Goal: Task Accomplishment & Management: Complete application form

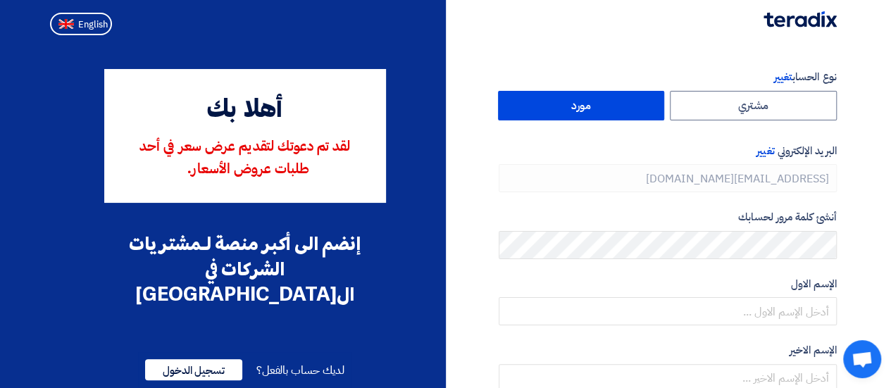
click at [579, 109] on label "مورد" at bounding box center [581, 106] width 167 height 30
click at [579, 109] on input "مورد" at bounding box center [582, 106] width 166 height 28
click at [549, 108] on label "مورد" at bounding box center [581, 106] width 167 height 30
click at [549, 108] on input "مورد" at bounding box center [582, 106] width 166 height 28
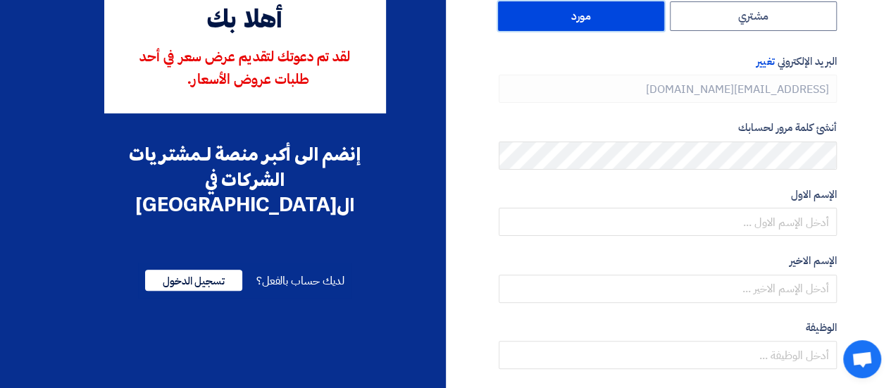
scroll to position [73, 0]
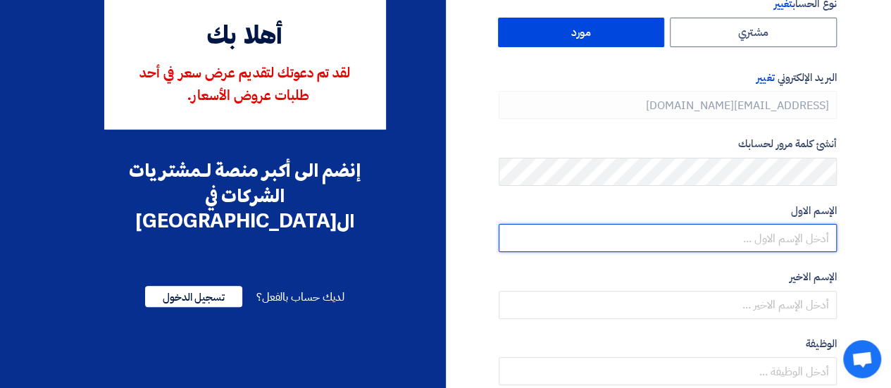
click at [766, 226] on input "text" at bounding box center [668, 238] width 338 height 28
type input "Mourad"
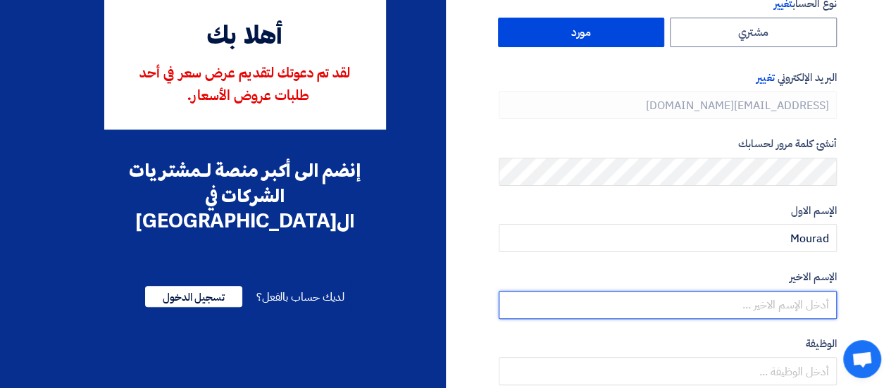
click at [792, 300] on input "text" at bounding box center [668, 305] width 338 height 28
type input "Samy"
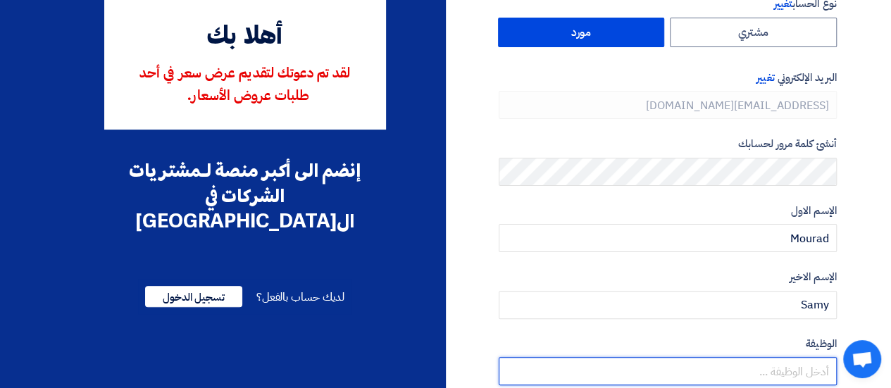
click at [806, 377] on input "text" at bounding box center [668, 371] width 338 height 28
type input "Senior Account Manager"
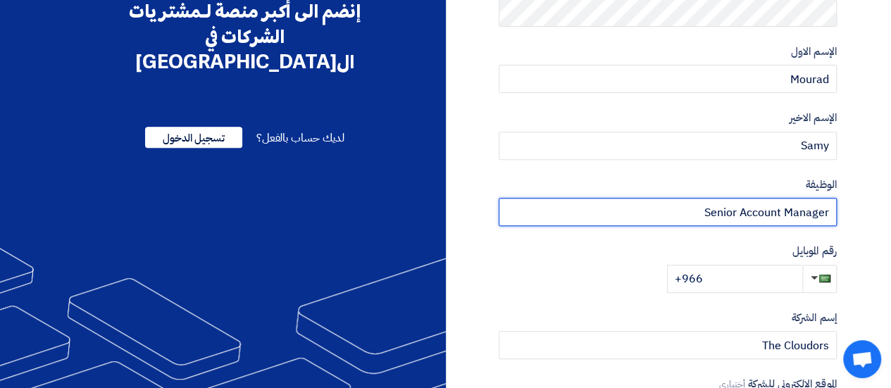
scroll to position [237, 0]
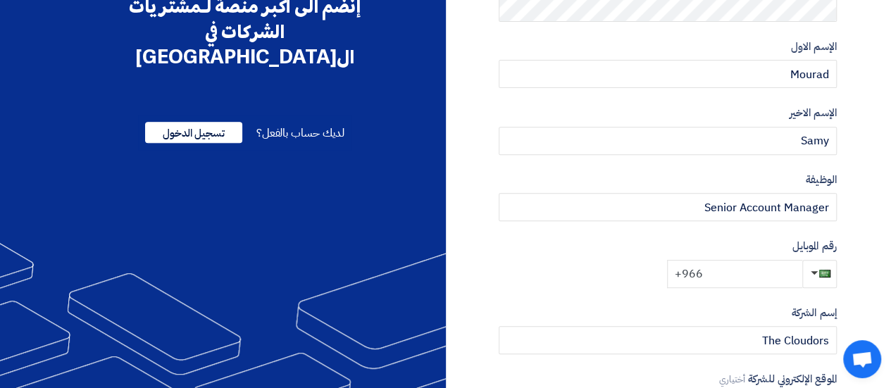
click at [726, 273] on input "+966" at bounding box center [734, 274] width 135 height 28
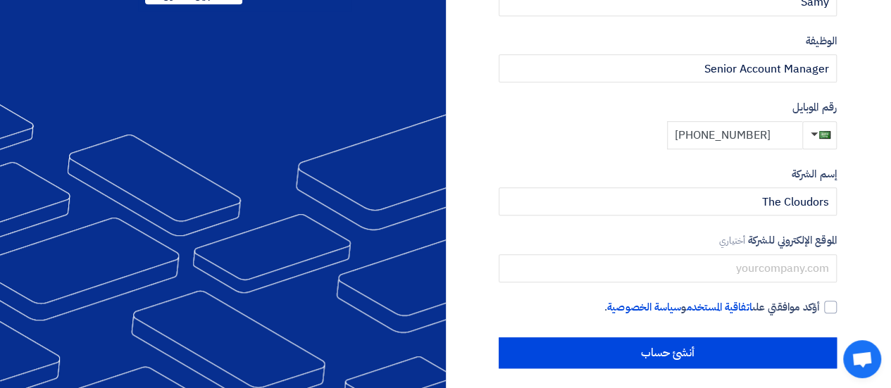
scroll to position [378, 0]
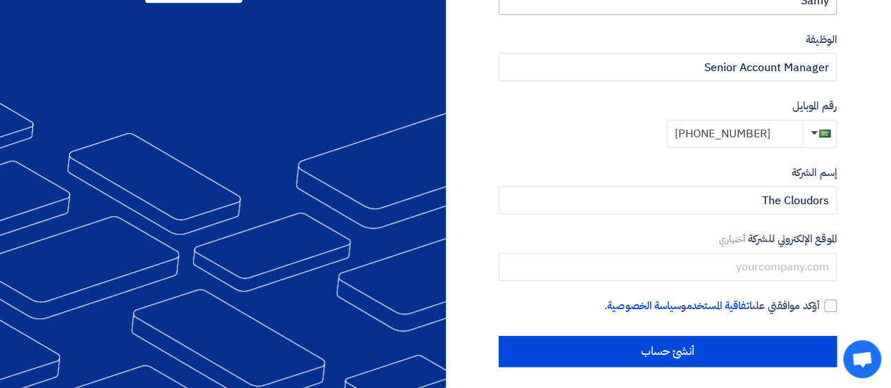
type input "[PHONE_NUMBER]"
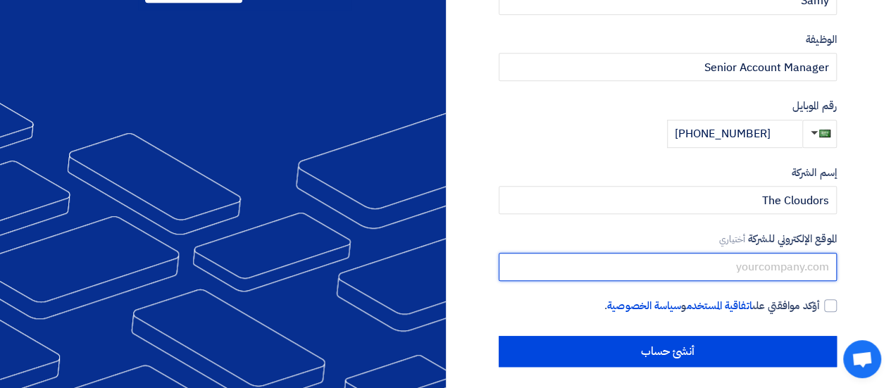
click at [733, 266] on input "text" at bounding box center [668, 267] width 338 height 28
paste input "[URL][DOMAIN_NAME]"
type input "[URL][DOMAIN_NAME]"
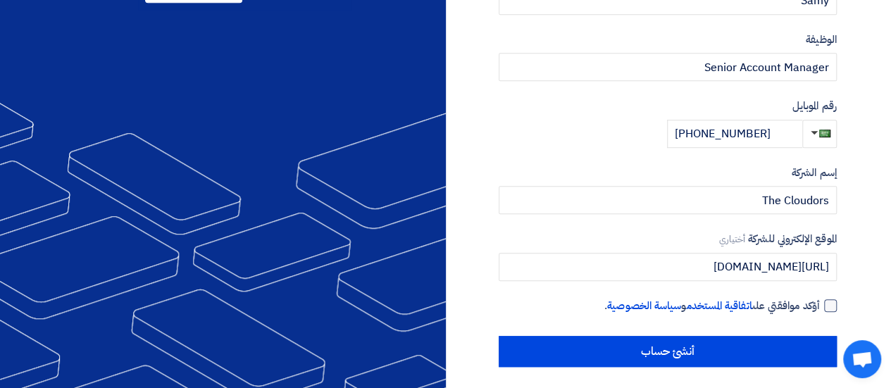
click at [833, 311] on div at bounding box center [830, 305] width 13 height 13
click at [820, 311] on input "أؤكد موافقتي على اتفاقية المستخدم و سياسة الخصوصية ." at bounding box center [651, 312] width 338 height 28
checkbox input "true"
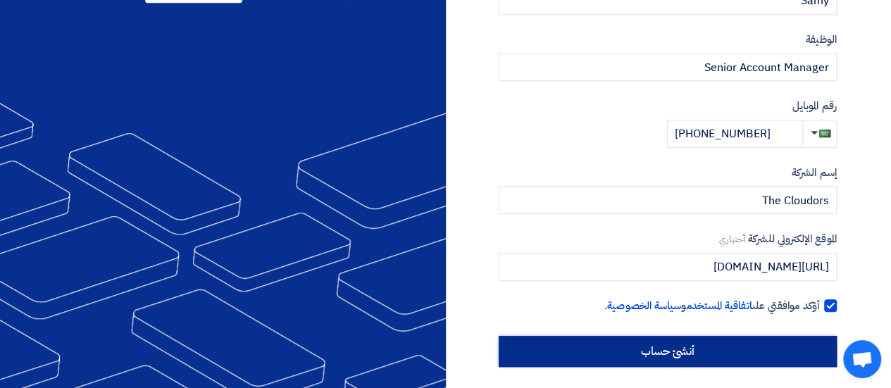
click at [720, 348] on input "أنشئ حساب" at bounding box center [668, 351] width 338 height 31
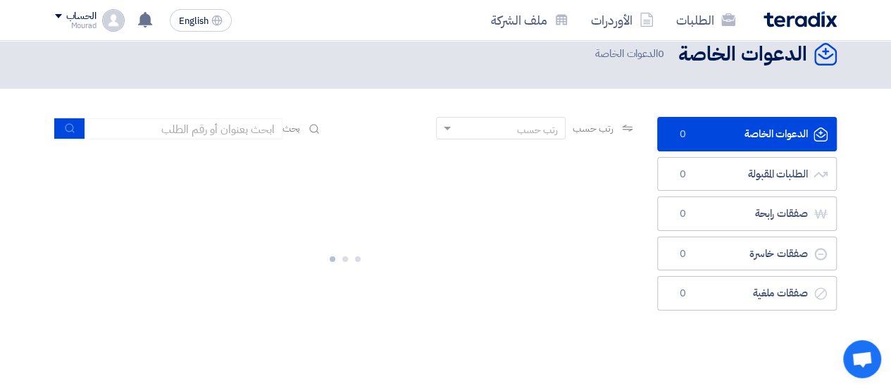
scroll to position [23, 0]
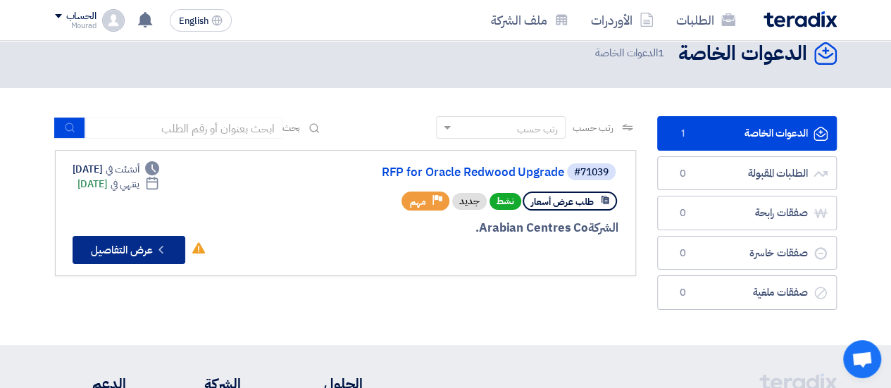
drag, startPoint x: 163, startPoint y: 252, endPoint x: 380, endPoint y: 275, distance: 218.9
click at [380, 275] on link "#71039 RFP for Oracle Redwood Upgrade طلب عرض أسعار نشط جديد Priority مهم الشرك…" at bounding box center [345, 213] width 581 height 126
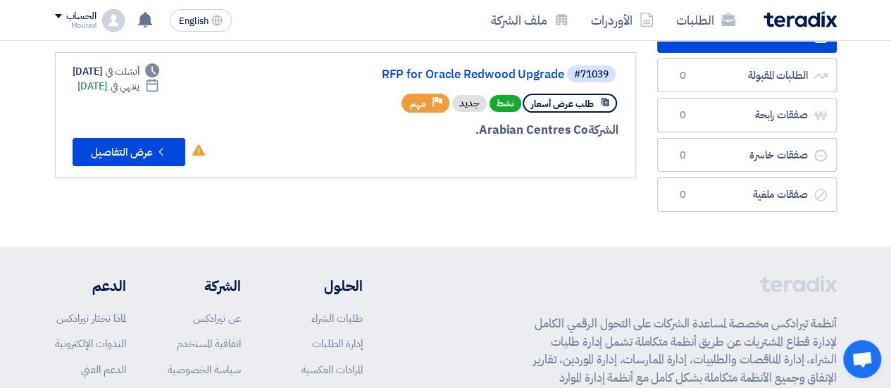
scroll to position [0, 0]
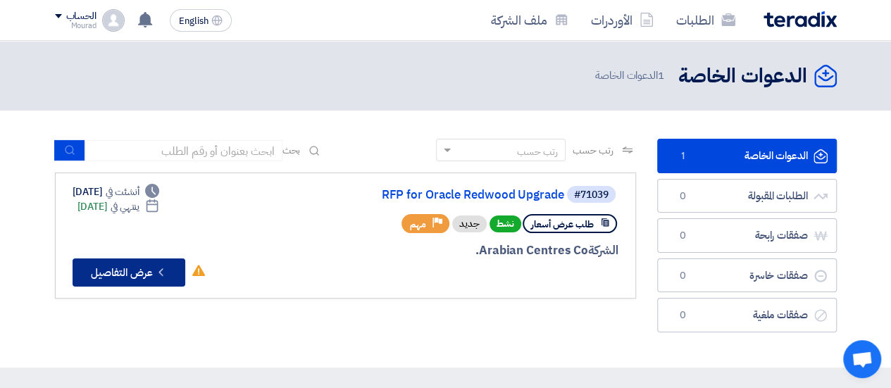
click at [154, 273] on button "Check details عرض التفاصيل" at bounding box center [129, 273] width 113 height 28
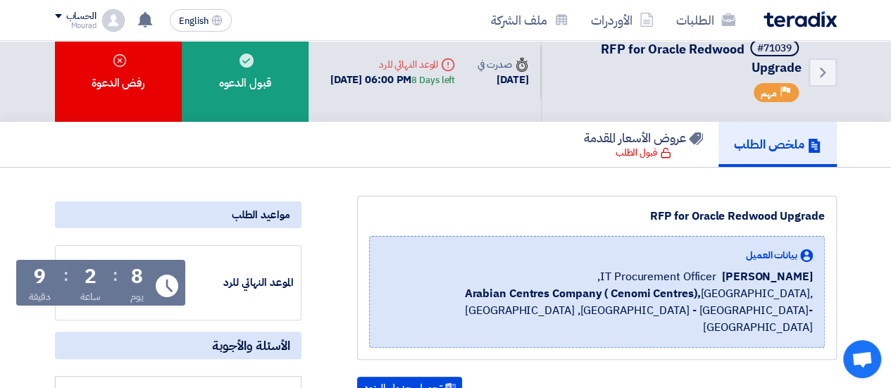
scroll to position [12, 0]
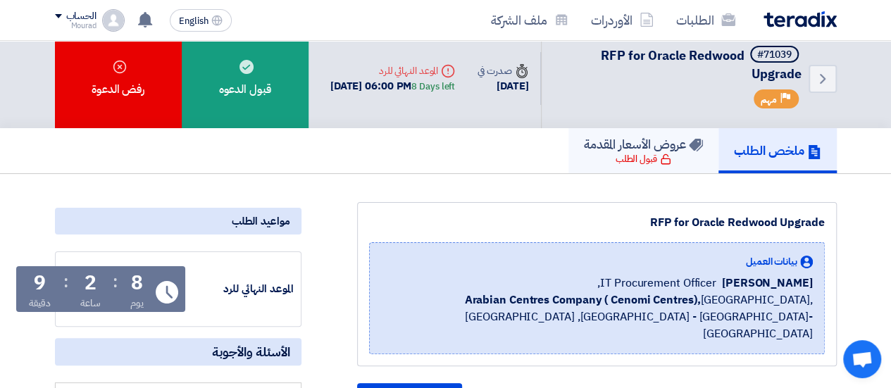
click at [641, 160] on div "قبول الطلب" at bounding box center [644, 159] width 56 height 14
click at [768, 159] on h5 "ملخص الطلب" at bounding box center [777, 150] width 87 height 16
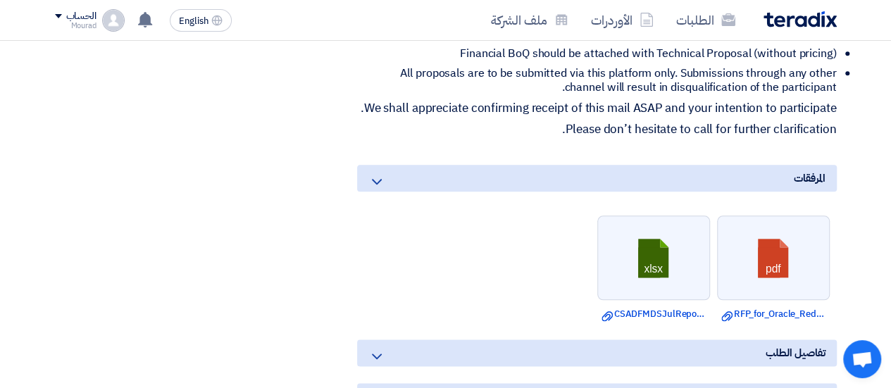
scroll to position [669, 0]
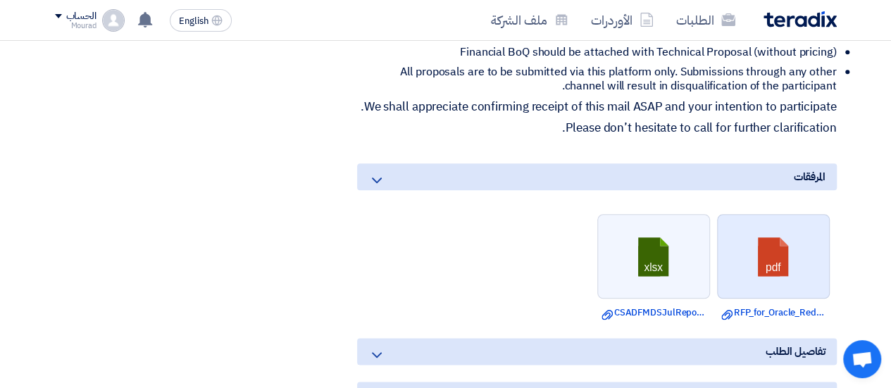
click at [776, 271] on link at bounding box center [774, 257] width 113 height 85
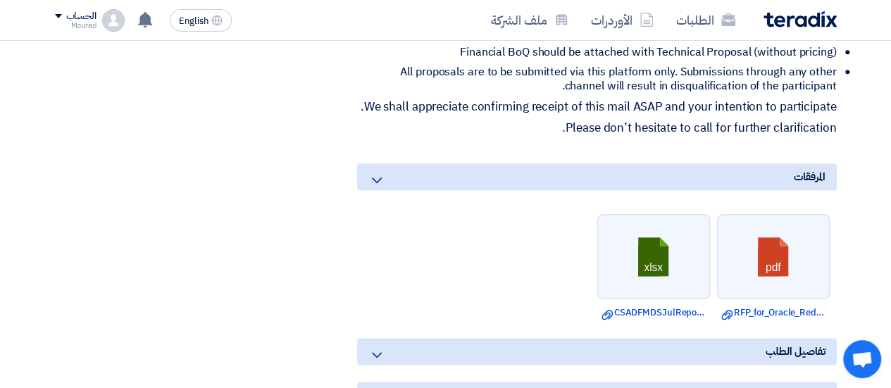
click at [519, 316] on ul "pdf Download file RFP_for_Oracle_Redwood_Upgrade.pdf xlsx Download file CSADFMD…" at bounding box center [597, 267] width 480 height 120
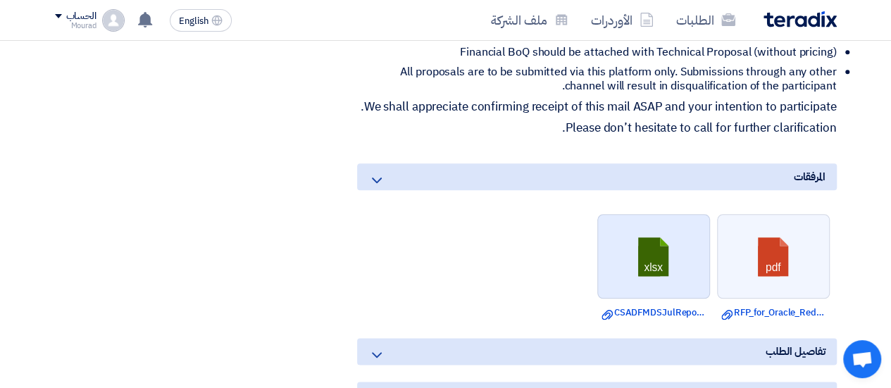
click at [691, 271] on link at bounding box center [654, 257] width 113 height 85
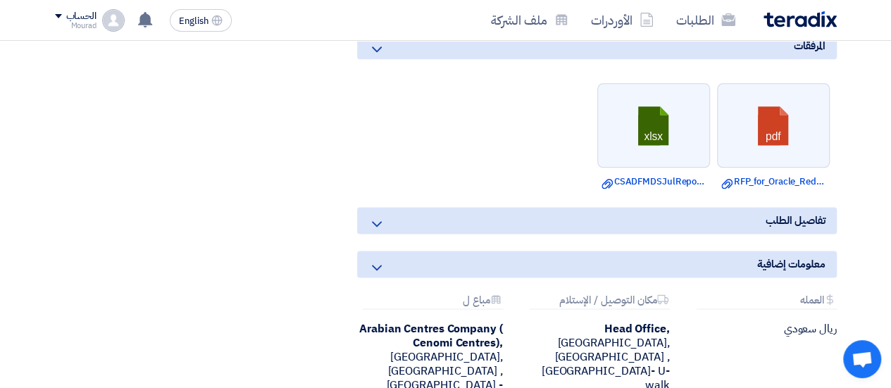
scroll to position [802, 0]
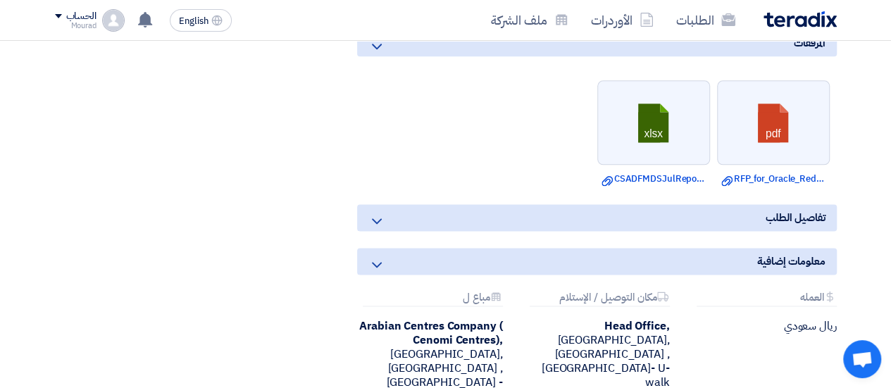
click at [385, 224] on icon at bounding box center [376, 221] width 17 height 17
click at [376, 230] on icon at bounding box center [376, 221] width 17 height 17
click at [380, 227] on icon at bounding box center [376, 221] width 17 height 17
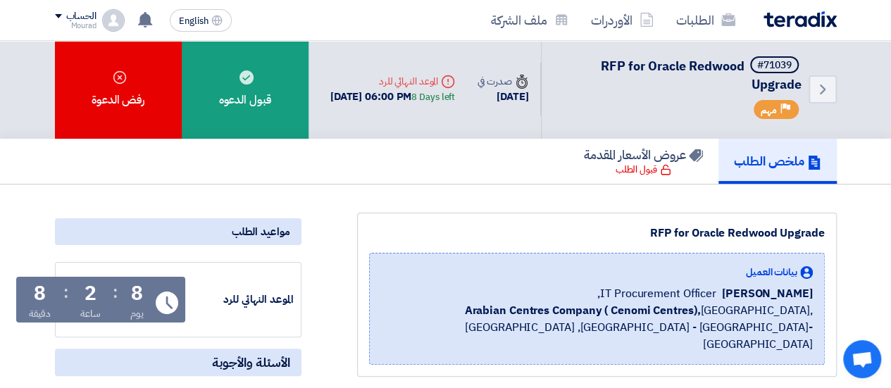
scroll to position [0, 0]
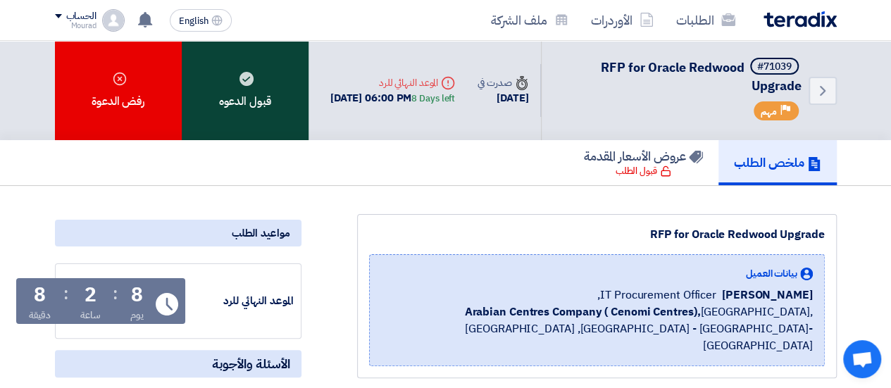
click at [234, 99] on div "قبول الدعوه" at bounding box center [245, 90] width 127 height 99
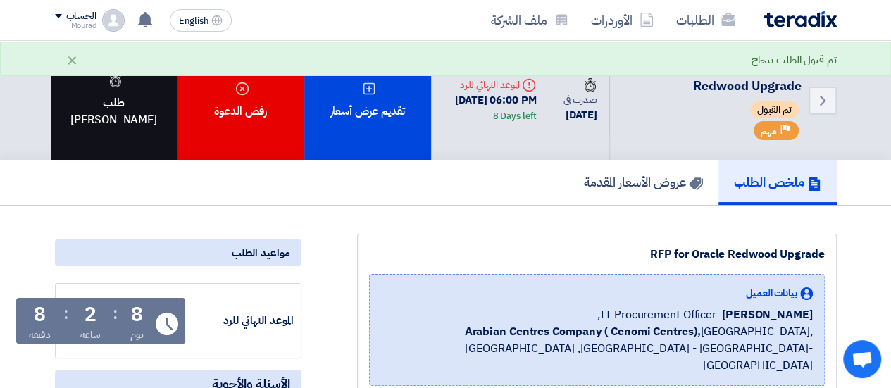
click at [129, 128] on div "طلب [PERSON_NAME]" at bounding box center [114, 100] width 127 height 119
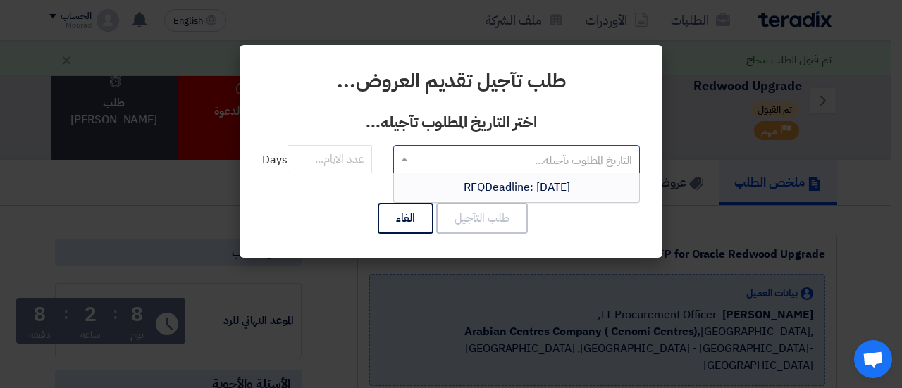
click at [399, 159] on span at bounding box center [403, 159] width 18 height 17
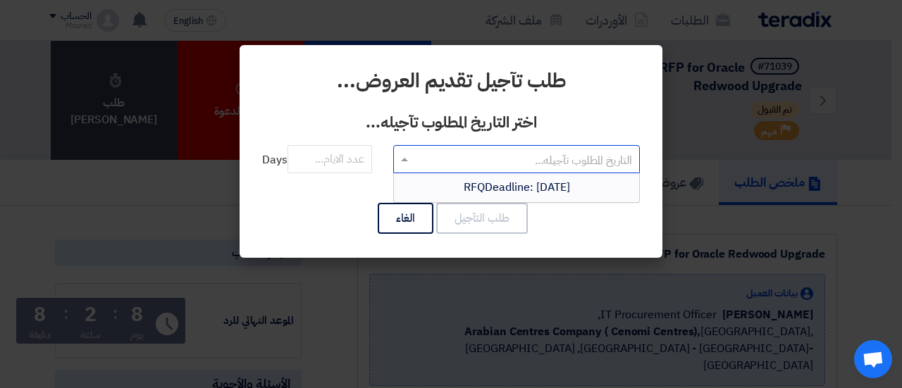
click at [464, 186] on span "RFQDeadline: [DATE]" at bounding box center [517, 187] width 106 height 17
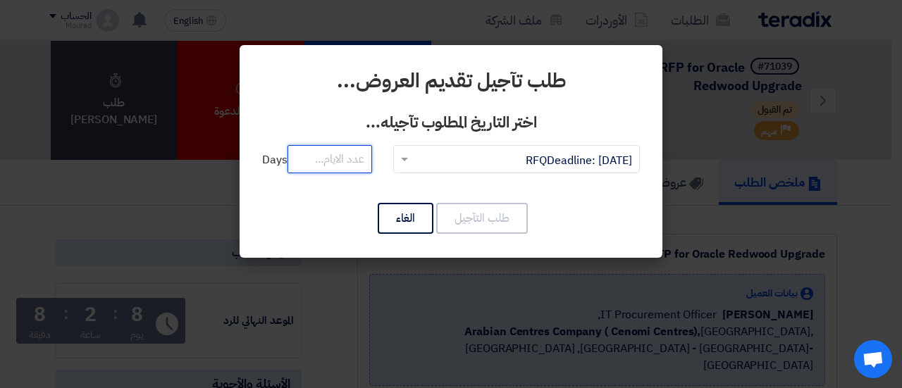
click at [347, 155] on input "number" at bounding box center [329, 159] width 85 height 28
type input "7"
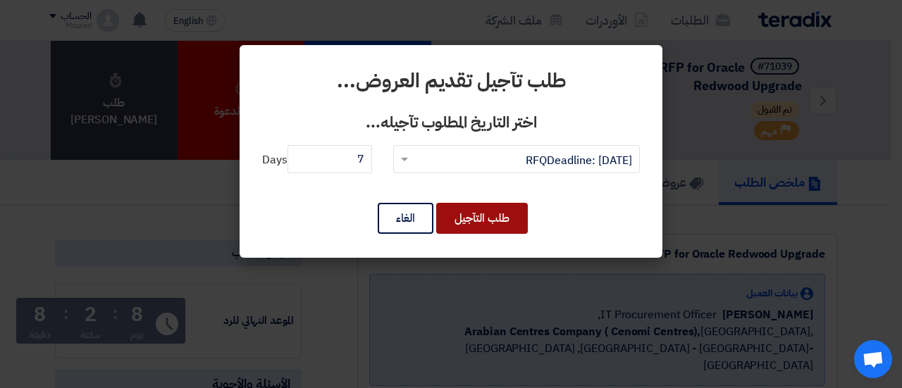
click at [473, 218] on button "طلب التآجيل" at bounding box center [482, 218] width 92 height 31
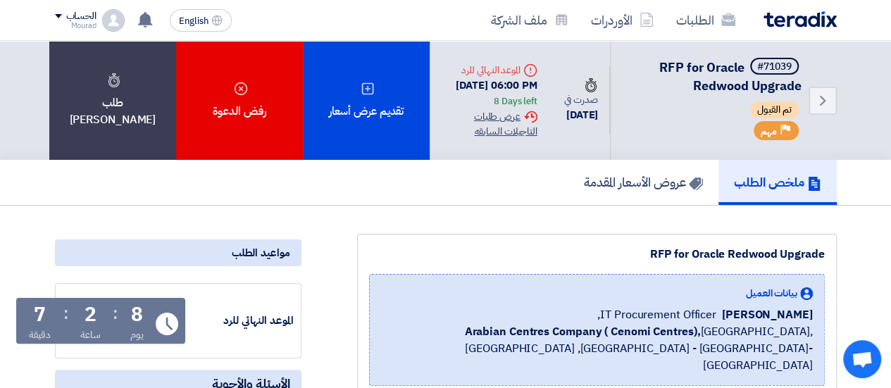
click at [530, 125] on div "Extension History عرض طلبات التاجيلات السابقه" at bounding box center [489, 124] width 97 height 30
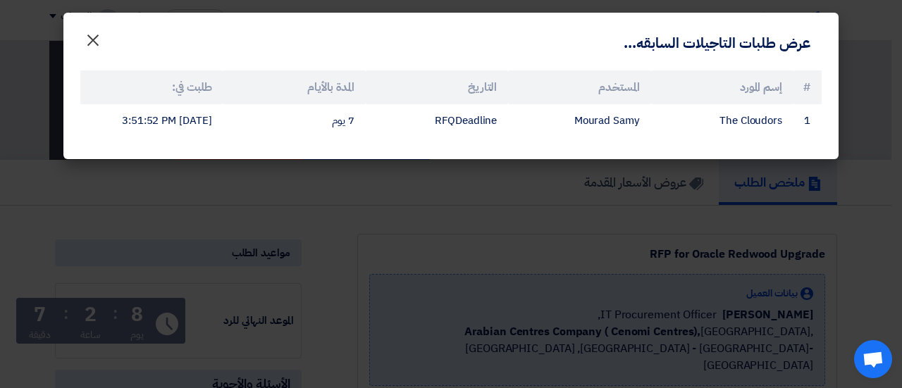
click at [94, 42] on span "×" at bounding box center [93, 39] width 17 height 42
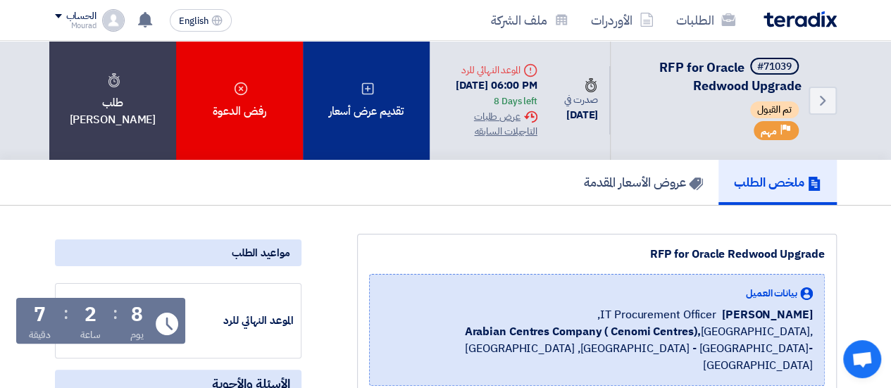
click at [383, 105] on div "تقديم عرض أسعار" at bounding box center [366, 100] width 127 height 119
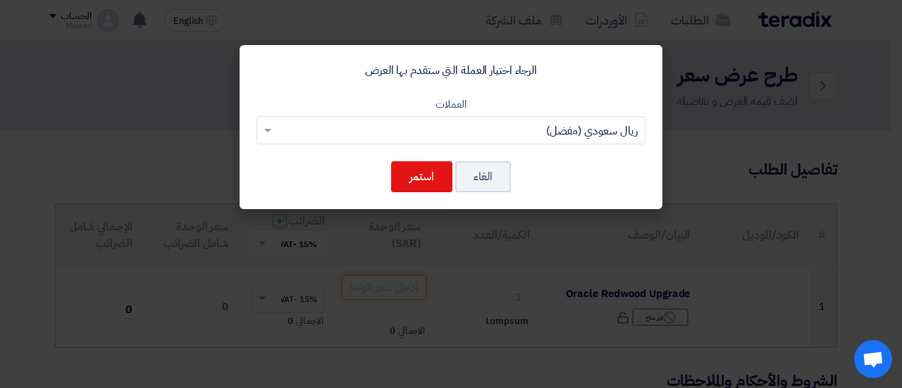
click at [519, 128] on input "text" at bounding box center [458, 131] width 361 height 23
click at [550, 187] on div "الرجاء اختيار العملة التي ستقدم بها العرض العملات اختر العملة ريال سعودي (مفضل)…" at bounding box center [451, 127] width 423 height 164
click at [430, 178] on button "استمر" at bounding box center [421, 176] width 61 height 31
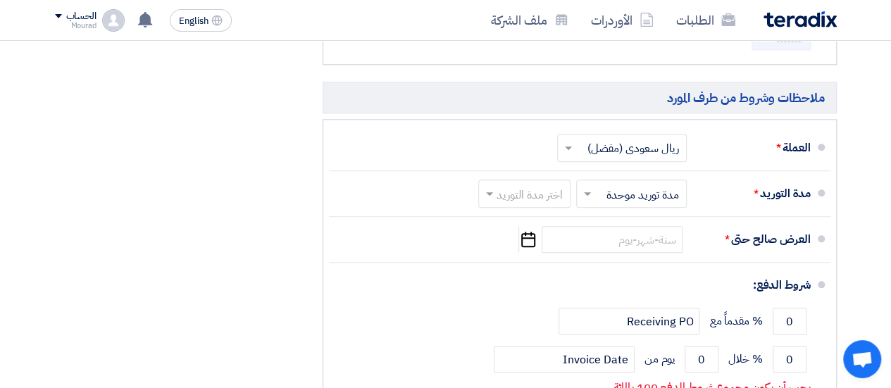
scroll to position [677, 0]
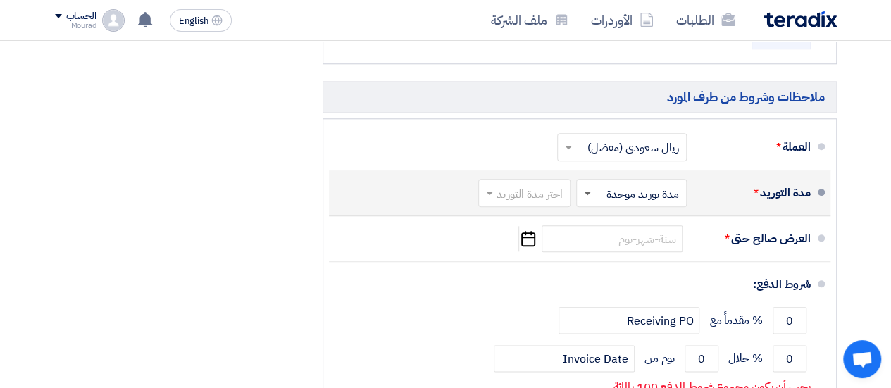
click at [585, 192] on span at bounding box center [587, 194] width 7 height 5
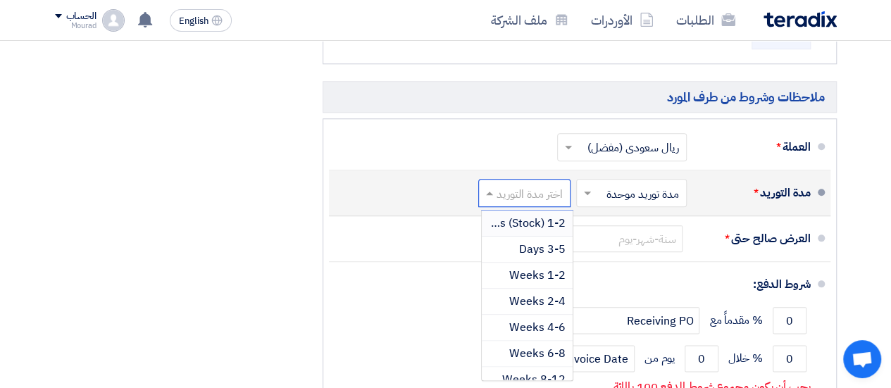
click at [541, 185] on input "text" at bounding box center [521, 195] width 85 height 20
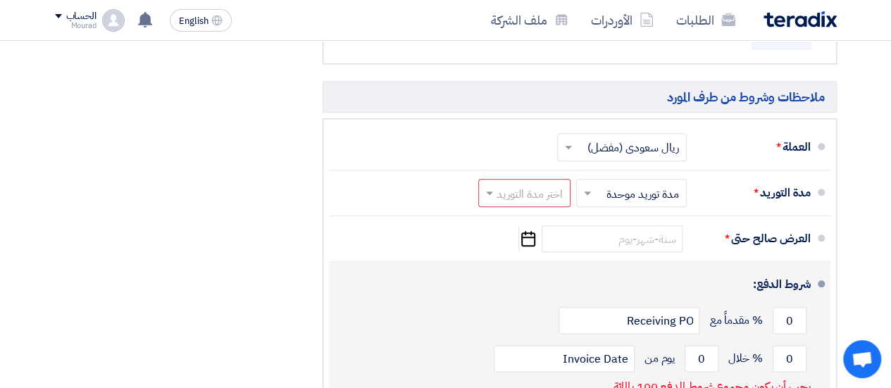
click at [354, 302] on div "0 % مقدماً مع Receiving PO" at bounding box center [575, 321] width 471 height 38
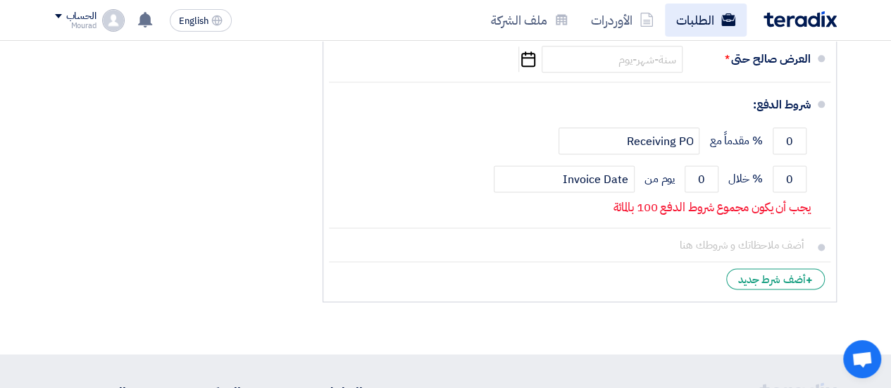
scroll to position [846, 0]
